Goal: Information Seeking & Learning: Check status

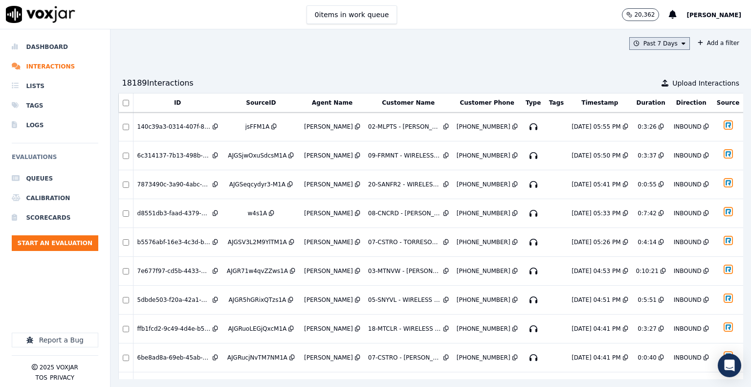
click at [642, 44] on button "Past 7 Days" at bounding box center [659, 43] width 61 height 13
click at [645, 70] on div "Today" at bounding box center [655, 73] width 20 height 8
click at [666, 162] on button "Add" at bounding box center [675, 156] width 19 height 16
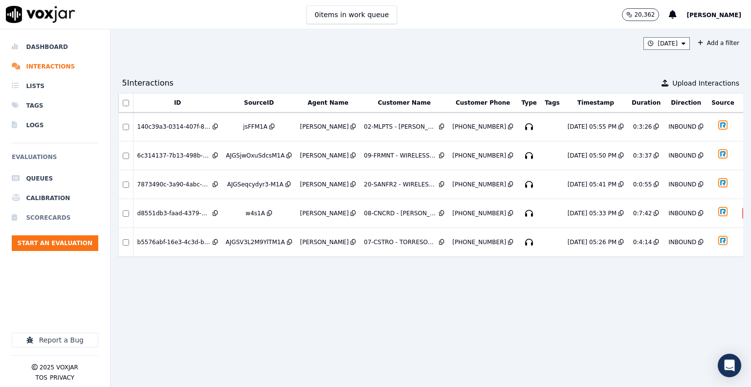
click at [37, 215] on li "Scorecards" at bounding box center [55, 218] width 87 height 20
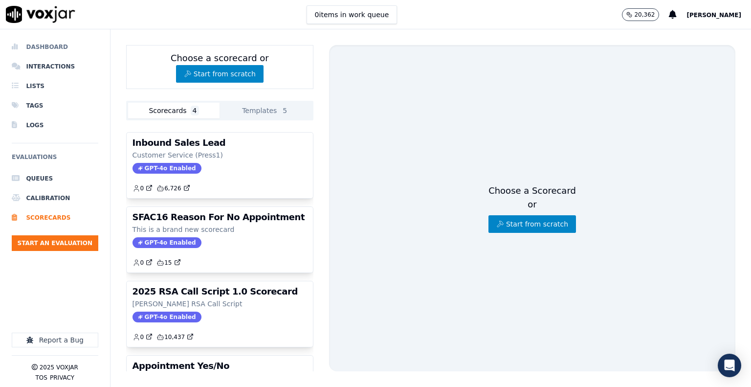
click at [61, 50] on li "Dashboard" at bounding box center [55, 47] width 87 height 20
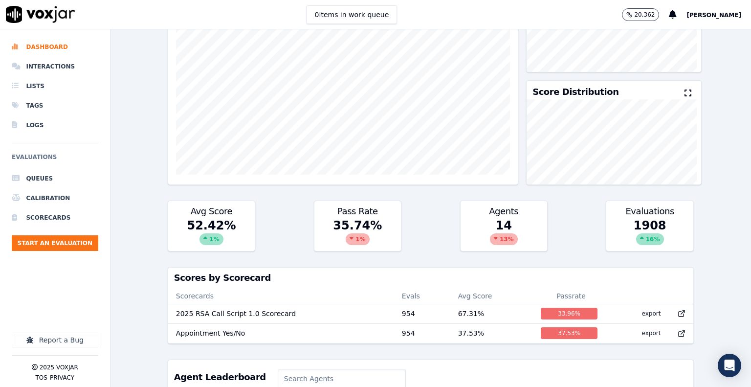
scroll to position [147, 0]
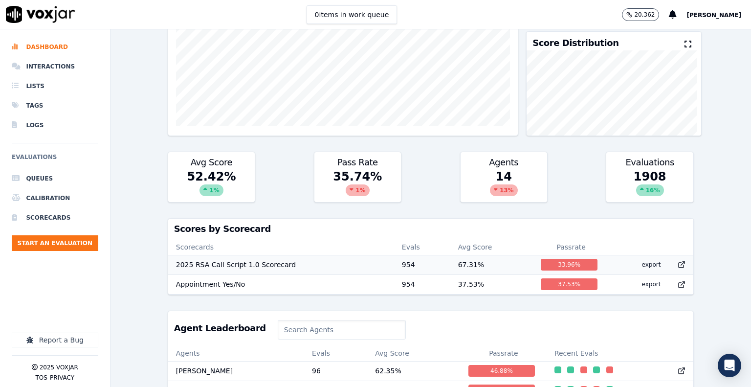
click at [220, 263] on td "2025 RSA Call Script 1.0 Scorecard" at bounding box center [281, 265] width 226 height 20
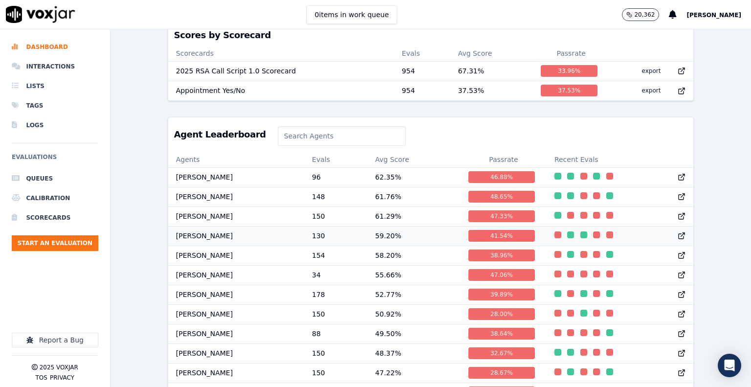
scroll to position [342, 0]
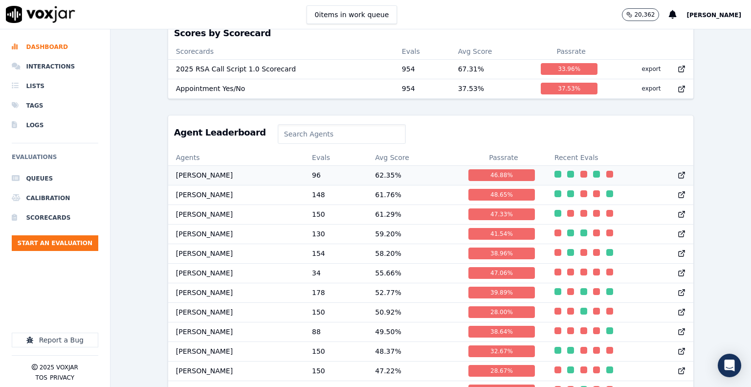
click at [265, 183] on td "[PERSON_NAME]" at bounding box center [236, 175] width 136 height 20
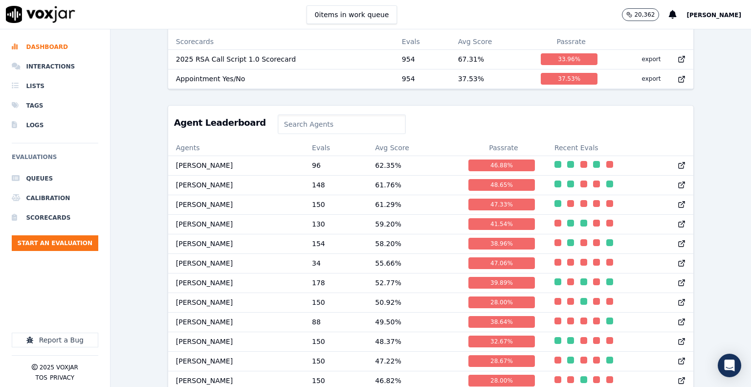
scroll to position [240, 0]
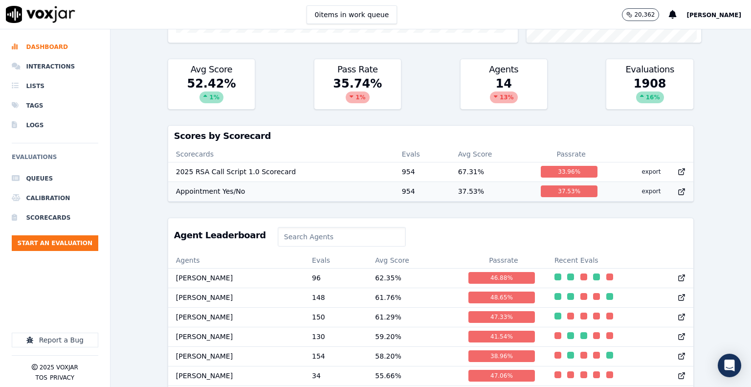
click at [251, 187] on td "Appointment Yes/No" at bounding box center [281, 191] width 226 height 20
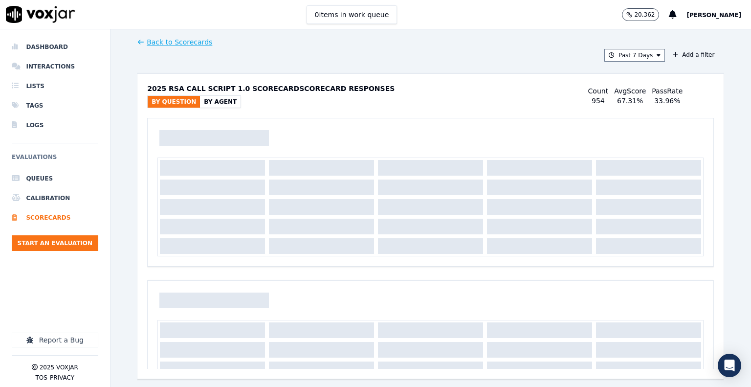
click at [216, 102] on button "By Agent" at bounding box center [220, 102] width 41 height 12
click at [673, 55] on icon at bounding box center [675, 55] width 5 height 6
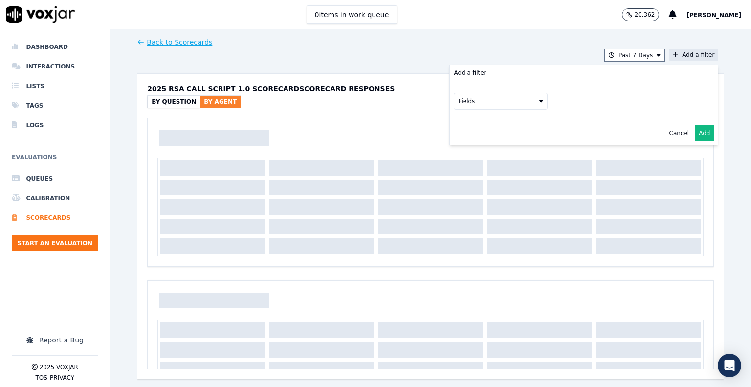
click at [513, 97] on button "Fields" at bounding box center [501, 101] width 94 height 17
click at [470, 164] on div "agent" at bounding box center [478, 165] width 17 height 8
click at [518, 120] on button "Fields" at bounding box center [513, 121] width 94 height 17
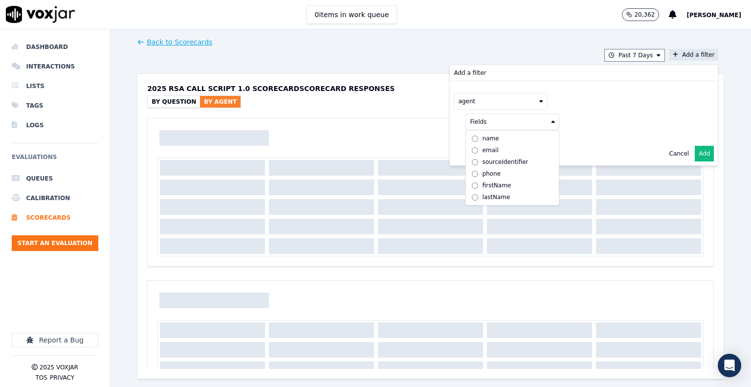
click at [484, 139] on label "name" at bounding box center [512, 139] width 89 height 12
click at [596, 125] on button at bounding box center [633, 120] width 141 height 15
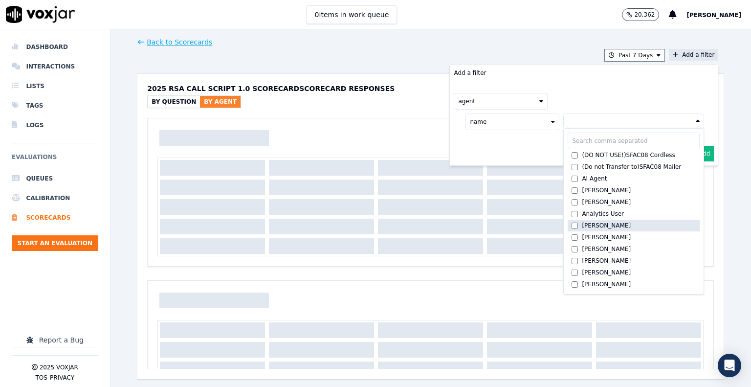
scroll to position [49, 0]
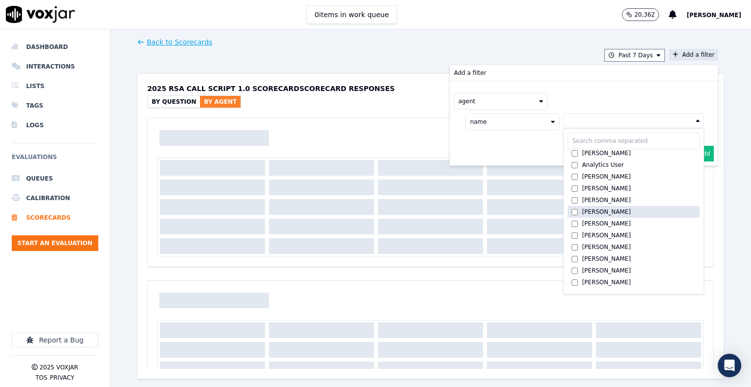
click at [588, 208] on div "[PERSON_NAME]" at bounding box center [606, 212] width 49 height 8
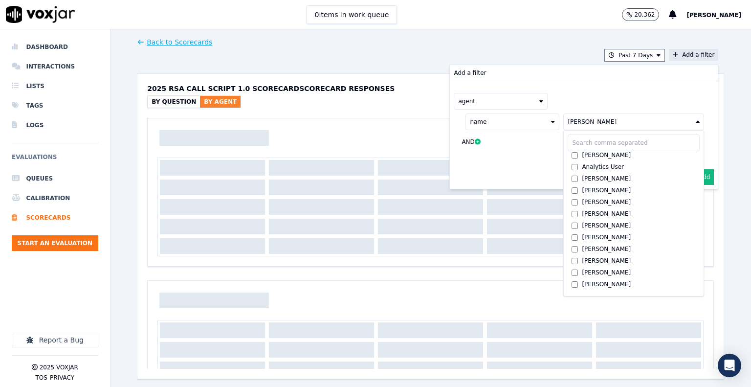
click at [482, 151] on div "name Byron Mead (DO NOT USE!)SFAC08 Cordless (Do not Transfer to)SFAC08 Mailer …" at bounding box center [579, 132] width 250 height 44
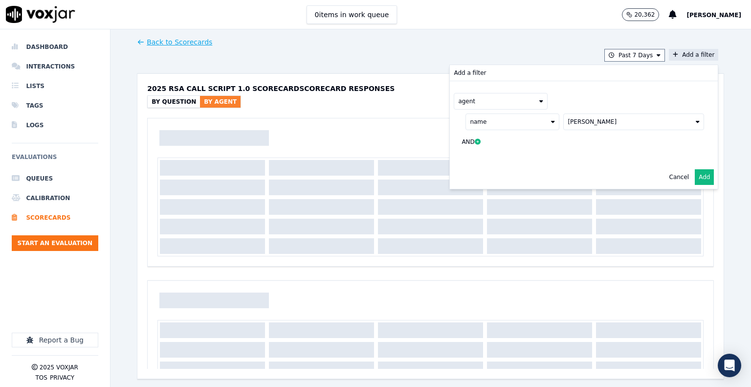
click at [695, 176] on button "Add" at bounding box center [704, 177] width 19 height 16
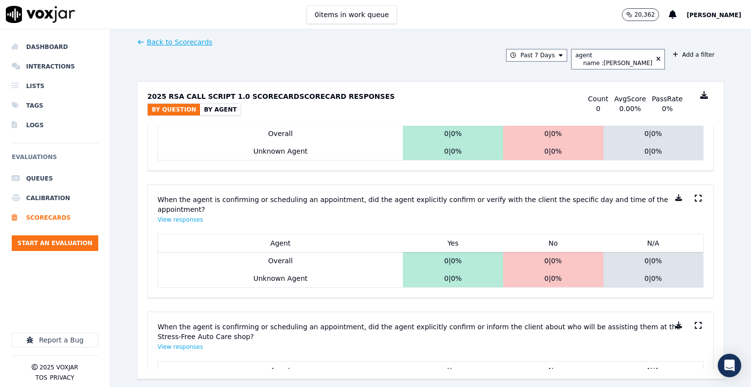
scroll to position [2200, 0]
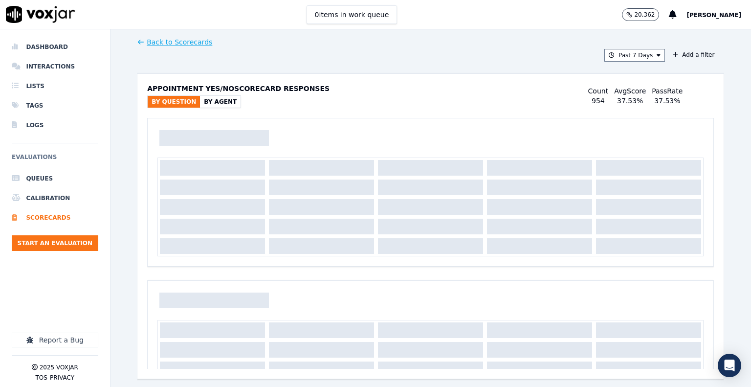
click at [207, 100] on button "By Agent" at bounding box center [220, 102] width 41 height 12
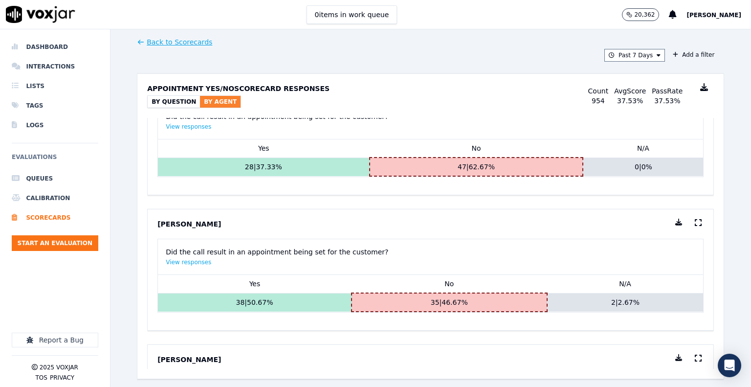
scroll to position [98, 0]
